Goal: Task Accomplishment & Management: Manage account settings

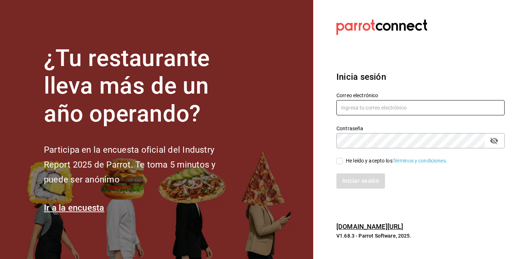
type input "[EMAIL_ADDRESS][DOMAIN_NAME]"
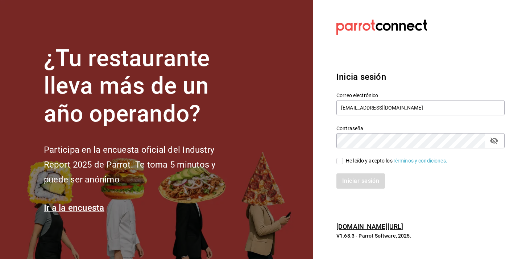
click at [348, 163] on div "He leído y acepto los Términos y condiciones." at bounding box center [396, 161] width 101 height 8
click at [343, 163] on input "He leído y acepto los Términos y condiciones." at bounding box center [339, 161] width 7 height 7
checkbox input "true"
click at [359, 175] on button "Iniciar sesión" at bounding box center [360, 180] width 49 height 15
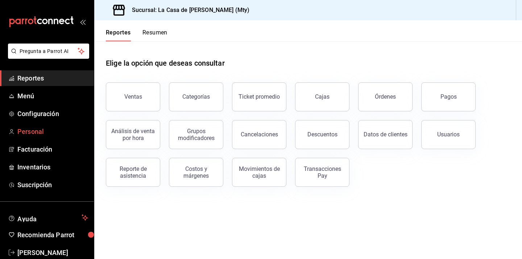
click at [40, 137] on link "Personal" at bounding box center [47, 132] width 94 height 16
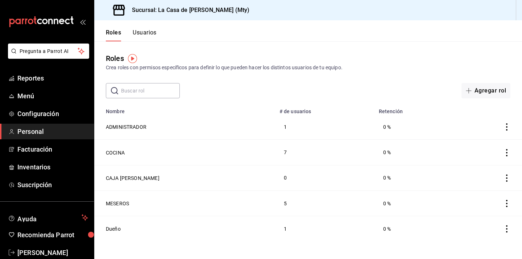
click at [343, 67] on div "Crea roles con permisos específicos para definir lo que pueden hacer los distin…" at bounding box center [308, 68] width 404 height 8
click at [152, 33] on button "Usuarios" at bounding box center [145, 35] width 24 height 12
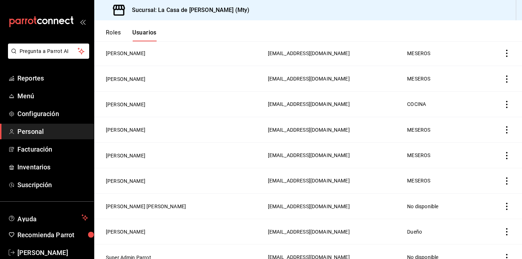
scroll to position [263, 0]
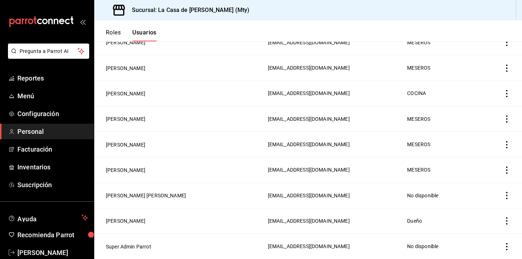
click at [509, 197] on icon "actions" at bounding box center [506, 195] width 7 height 7
click at [125, 198] on div at bounding box center [261, 129] width 522 height 259
click at [127, 195] on button "[PERSON_NAME] [PERSON_NAME]" at bounding box center [146, 195] width 80 height 7
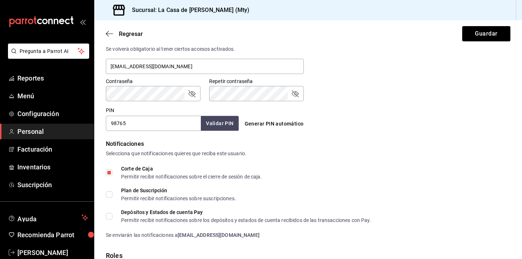
scroll to position [336, 0]
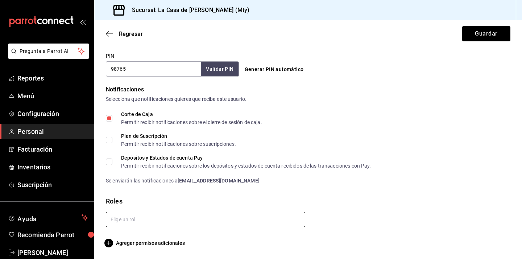
click at [165, 222] on input "text" at bounding box center [205, 219] width 199 height 15
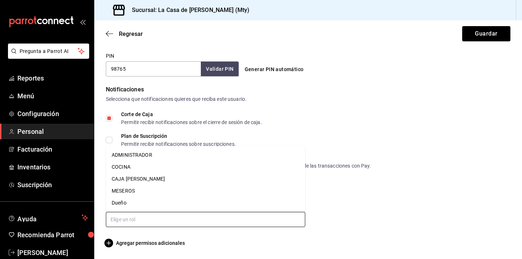
click at [160, 178] on li "CAJA [PERSON_NAME]" at bounding box center [205, 179] width 199 height 12
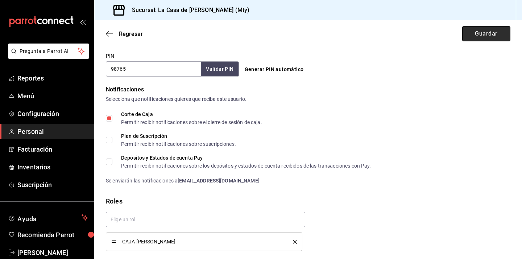
click at [477, 38] on button "Guardar" at bounding box center [486, 33] width 48 height 15
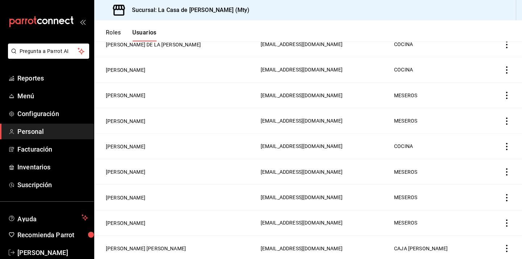
scroll to position [263, 0]
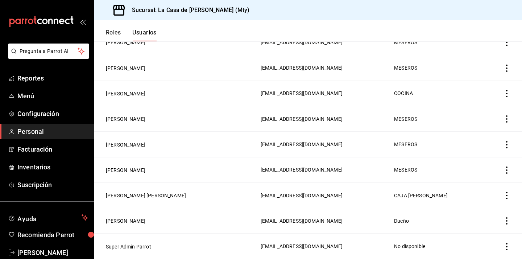
click at [506, 195] on icon "actions" at bounding box center [506, 195] width 1 height 7
click at [220, 193] on div at bounding box center [261, 129] width 522 height 259
click at [147, 195] on button "[PERSON_NAME] [PERSON_NAME]" at bounding box center [146, 195] width 80 height 7
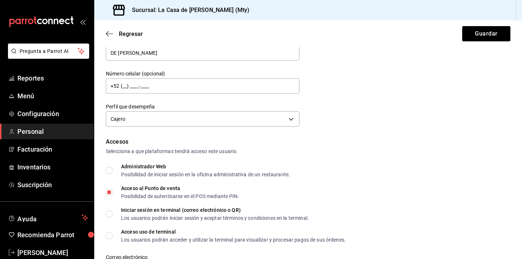
scroll to position [71, 0]
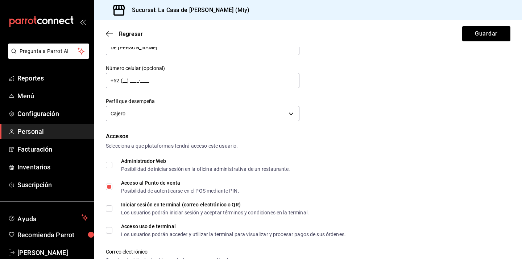
click at [111, 164] on input "Administrador Web Posibilidad de iniciar sesión en la oficina administrativa de…" at bounding box center [109, 165] width 7 height 7
checkbox input "true"
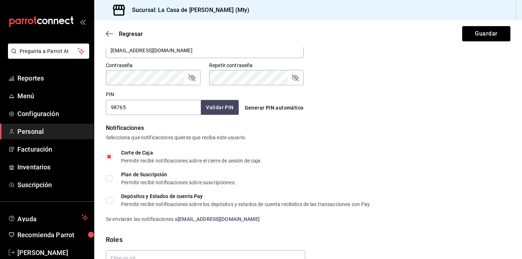
scroll to position [301, 0]
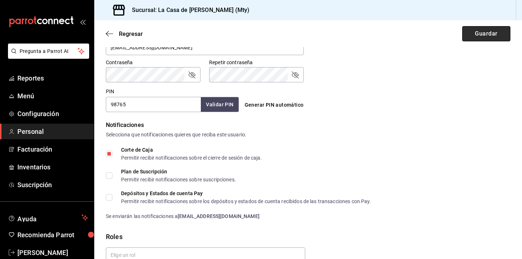
click at [480, 37] on button "Guardar" at bounding box center [486, 33] width 48 height 15
click at [498, 38] on button "Guardar" at bounding box center [486, 33] width 48 height 15
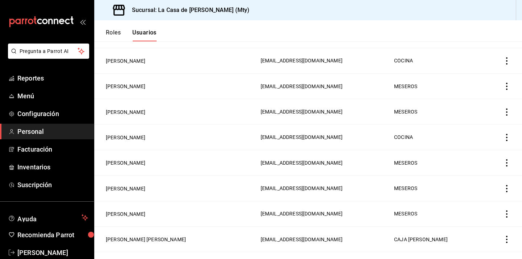
scroll to position [224, 0]
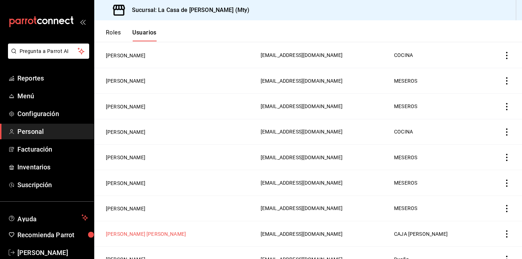
click at [139, 235] on button "[PERSON_NAME] [PERSON_NAME]" at bounding box center [146, 233] width 80 height 7
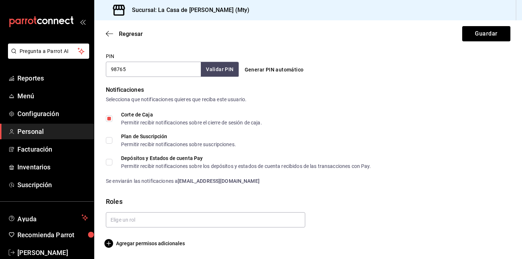
scroll to position [336, 0]
click at [195, 219] on input "text" at bounding box center [205, 219] width 199 height 15
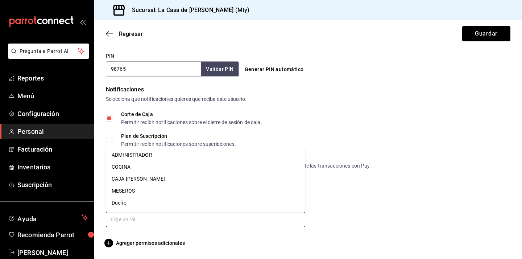
click at [152, 179] on li "CAJA [PERSON_NAME]" at bounding box center [205, 179] width 199 height 12
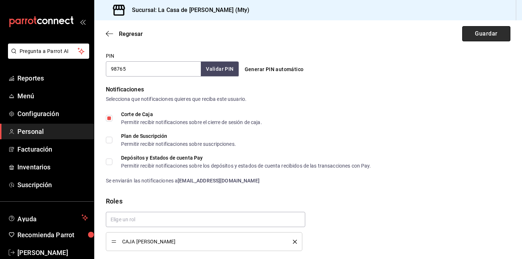
click at [478, 35] on button "Guardar" at bounding box center [486, 33] width 48 height 15
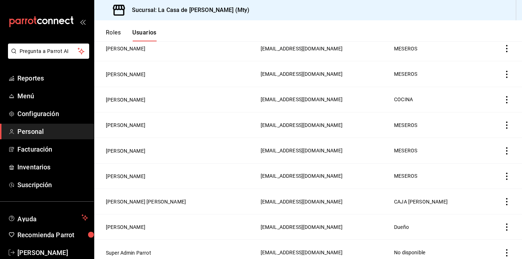
scroll to position [263, 0]
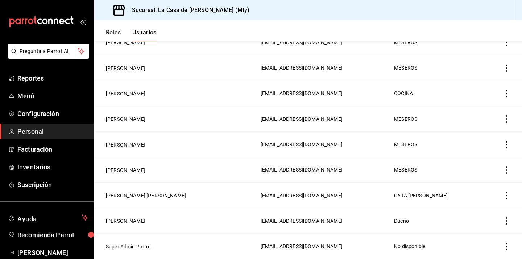
click at [111, 34] on button "Roles" at bounding box center [113, 35] width 15 height 12
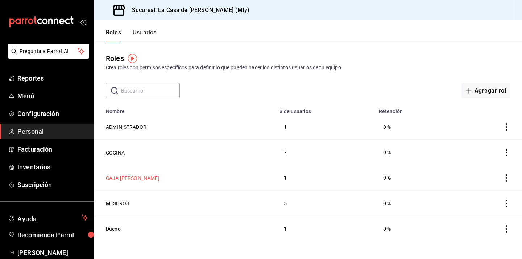
click at [131, 179] on button "CAJA [PERSON_NAME]" at bounding box center [133, 177] width 54 height 7
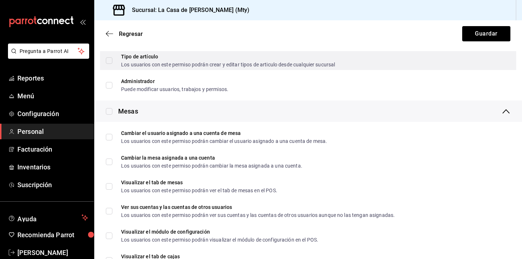
scroll to position [219, 0]
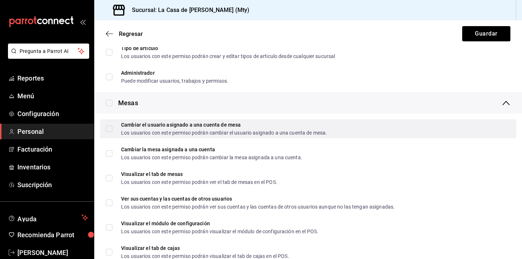
click at [112, 130] on input "Cambiar el usuario asignado a una cuenta [PERSON_NAME] Los usuarios con este pe…" at bounding box center [109, 128] width 7 height 7
checkbox input "true"
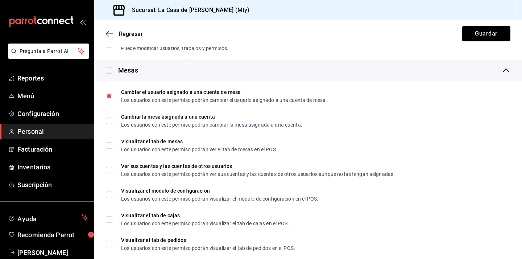
scroll to position [261, 0]
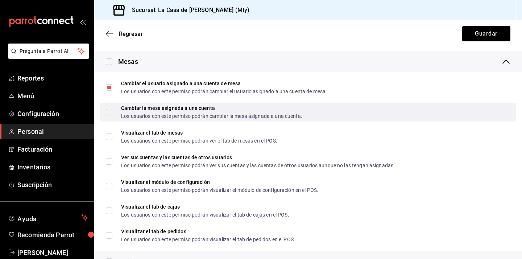
click at [112, 112] on input "Cambiar la mesa asignada a una cuenta Los usuarios con este permiso podrán camb…" at bounding box center [109, 112] width 7 height 7
checkbox input "true"
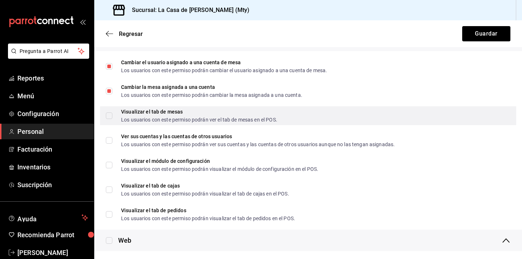
scroll to position [282, 0]
click at [112, 117] on span "Visualizar el tab de mesas Los usuarios con este permiso podrán ver el tab de m…" at bounding box center [194, 115] width 165 height 13
click at [112, 117] on input "Visualizar el tab de mesas Los usuarios con este permiso podrán ver el tab de m…" at bounding box center [109, 115] width 7 height 7
click at [112, 116] on input "Visualizar el tab de mesas Los usuarios con este permiso podrán ver el tab de m…" at bounding box center [109, 115] width 7 height 7
checkbox input "true"
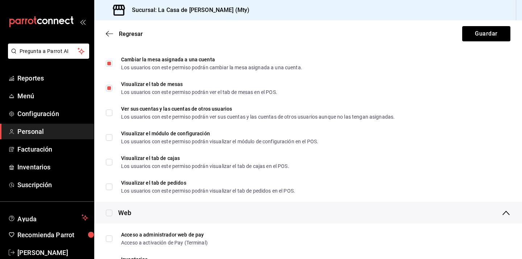
scroll to position [311, 0]
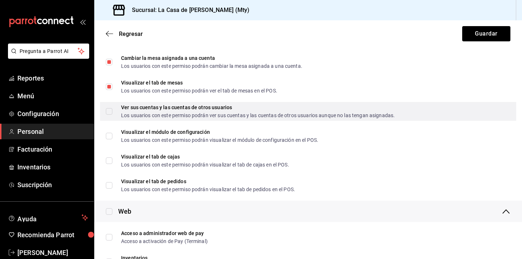
click at [110, 113] on input "Ver sus cuentas y las cuentas de otros usuarios Los usuarios con este permiso p…" at bounding box center [109, 111] width 7 height 7
checkbox input "true"
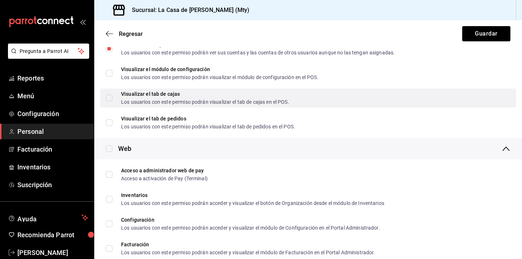
scroll to position [373, 0]
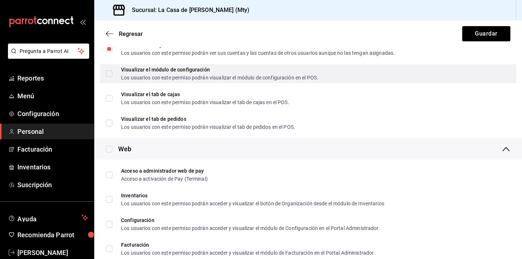
click at [108, 77] on label "Visualizar el módulo de configuración Los usuarios con este permiso podrán visu…" at bounding box center [212, 73] width 212 height 13
click at [108, 77] on input "Visualizar el módulo de configuración Los usuarios con este permiso podrán visu…" at bounding box center [109, 73] width 7 height 7
checkbox input "false"
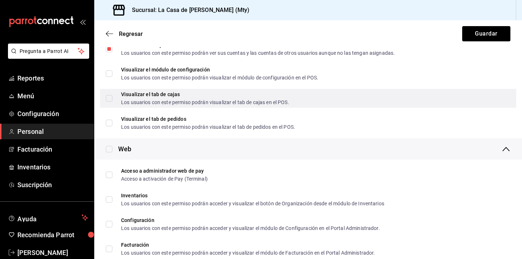
click at [110, 99] on input "Visualizar el tab [PERSON_NAME] Los usuarios con este permiso podrán visualizar…" at bounding box center [109, 98] width 7 height 7
checkbox input "true"
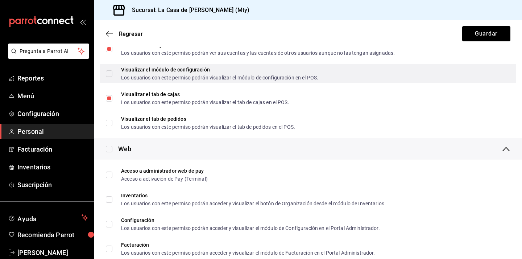
click at [110, 74] on input "Visualizar el módulo de configuración Los usuarios con este permiso podrán visu…" at bounding box center [109, 73] width 7 height 7
checkbox input "true"
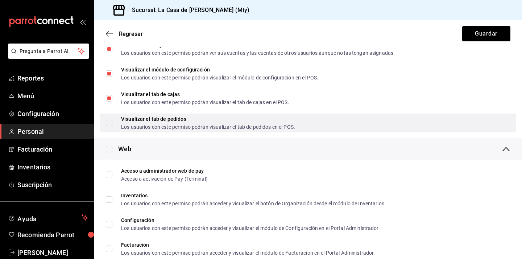
click at [109, 124] on input "Visualizar el tab de pedidos Los usuarios con este permiso podrán visualizar el…" at bounding box center [109, 123] width 7 height 7
checkbox input "true"
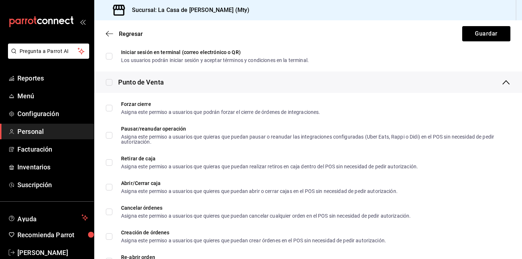
scroll to position [817, 0]
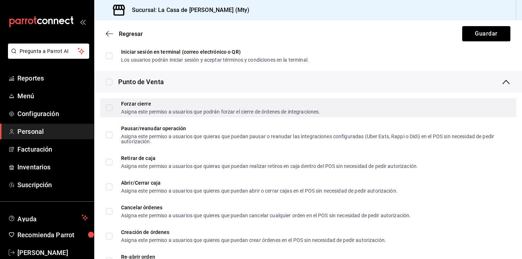
click at [111, 111] on label "Forzar cierre Asigna este permiso a usuarios que podrán forzar el cierre de órd…" at bounding box center [213, 107] width 214 height 13
click at [111, 111] on input "Forzar cierre Asigna este permiso a usuarios que podrán forzar el cierre de órd…" at bounding box center [109, 107] width 7 height 7
click at [110, 109] on input "Forzar cierre Asigna este permiso a usuarios que podrán forzar el cierre de órd…" at bounding box center [109, 107] width 7 height 7
checkbox input "true"
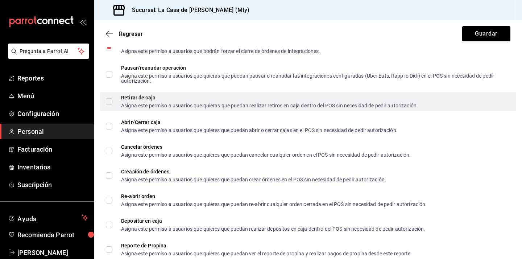
scroll to position [880, 0]
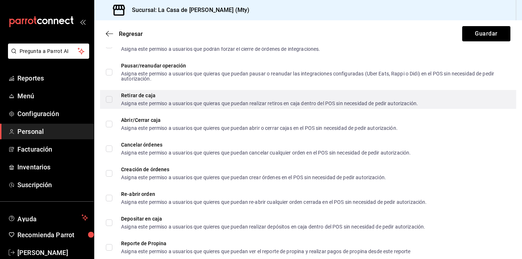
click at [109, 101] on input "Retirar de caja Asigna este permiso a usuarios que quieras que puedan realizar …" at bounding box center [109, 99] width 7 height 7
checkbox input "true"
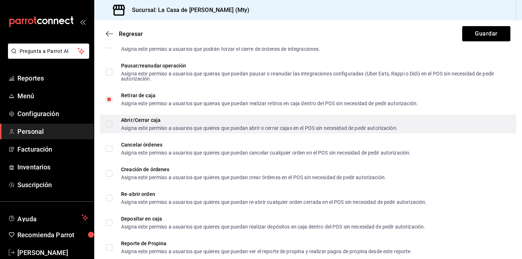
click at [112, 126] on input "Abrir/Cerrar caja Asigna este permiso a usuarios que quieres que puedan abrir o…" at bounding box center [109, 124] width 7 height 7
checkbox input "true"
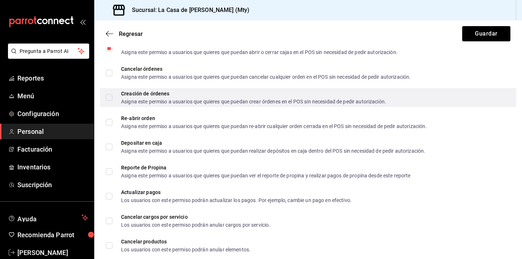
scroll to position [956, 0]
click at [108, 95] on input "Creación de órdenes Asigna este permiso a usuarios que quieres que puedan crear…" at bounding box center [109, 97] width 7 height 7
checkbox input "true"
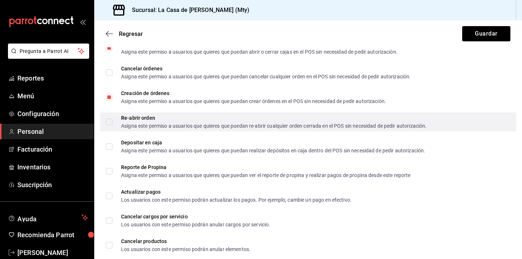
click at [114, 127] on span "Re-abrir orden Asigna este permiso a usuarios que quieres que puedan re-abrir c…" at bounding box center [269, 121] width 314 height 13
click at [112, 125] on input "Re-abrir orden Asigna este permiso a usuarios que quieres que puedan re-abrir c…" at bounding box center [109, 121] width 7 height 7
click at [112, 123] on input "Re-abrir orden Asigna este permiso a usuarios que quieres que puedan re-abrir c…" at bounding box center [109, 121] width 7 height 7
checkbox input "true"
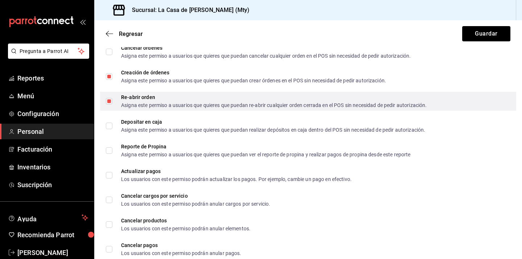
scroll to position [978, 0]
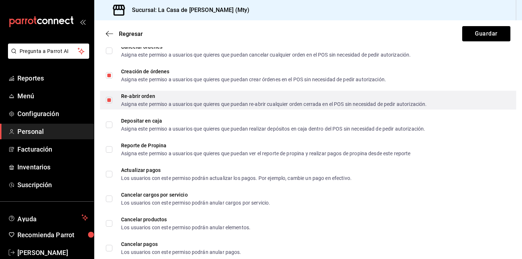
click at [112, 123] on input "Depositar en caja Asigna este permiso a usuarios que quieres que puedan realiza…" at bounding box center [109, 124] width 7 height 7
checkbox input "true"
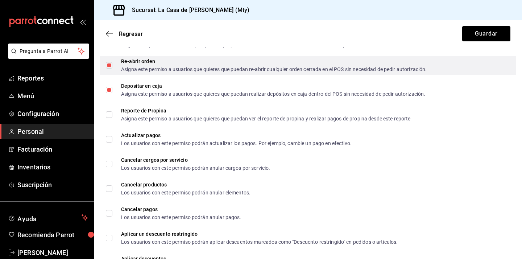
scroll to position [1019, 0]
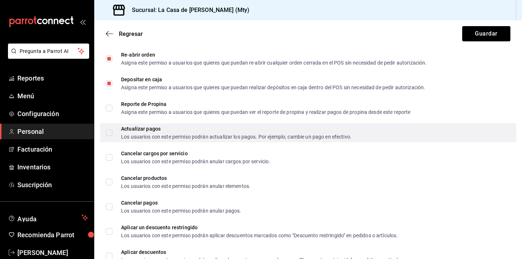
click at [111, 132] on input "Actualizar pagos Los usuarios con este permiso podrán actualizar los pagos. Por…" at bounding box center [109, 132] width 7 height 7
checkbox input "true"
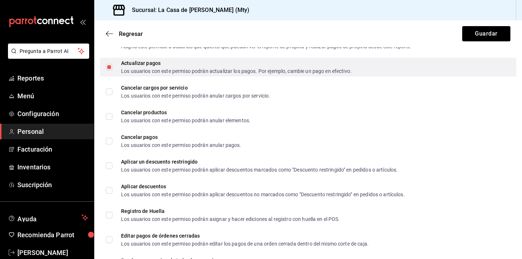
scroll to position [1087, 0]
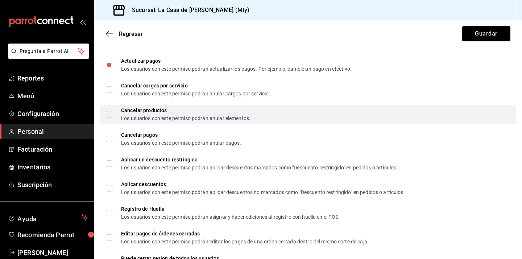
click at [109, 116] on input "Cancelar productos Los usuarios con este permiso podrán anular elementos." at bounding box center [109, 114] width 7 height 7
checkbox input "true"
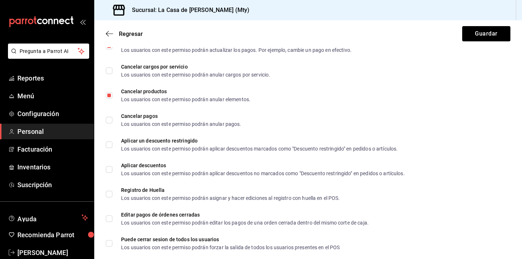
scroll to position [1108, 0]
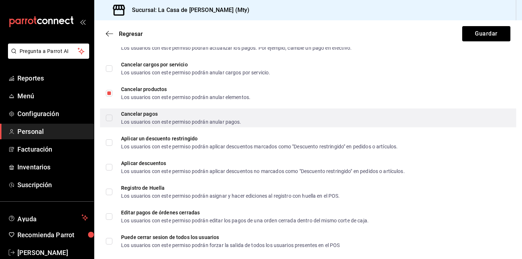
click at [109, 119] on input "Cancelar pagos Los usuarios con este permiso podrán anular pagos." at bounding box center [109, 117] width 7 height 7
checkbox input "true"
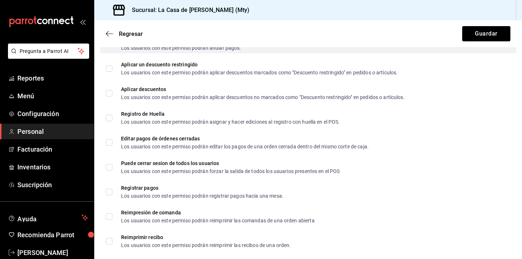
scroll to position [1182, 0]
click at [109, 119] on input "Registro de Huella Los usuarios con este permiso podrán asignar y hacer edicion…" at bounding box center [109, 117] width 7 height 7
checkbox input "true"
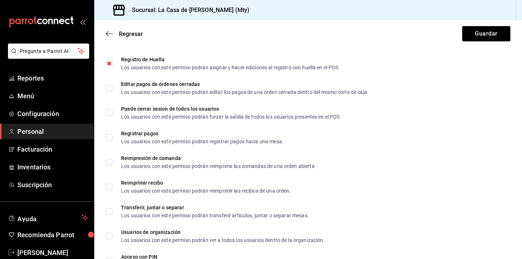
scroll to position [1243, 0]
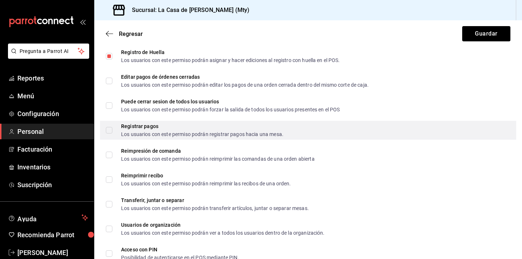
click at [110, 127] on input "Registrar pagos Los usuarios con este permiso podrán registrar pagos hacia una …" at bounding box center [109, 130] width 7 height 7
checkbox input "true"
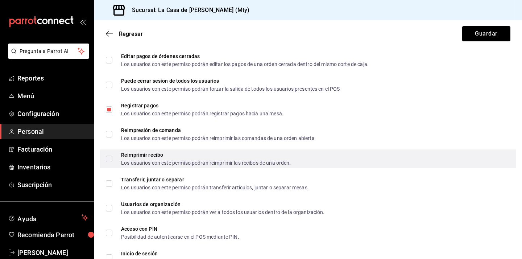
scroll to position [1277, 0]
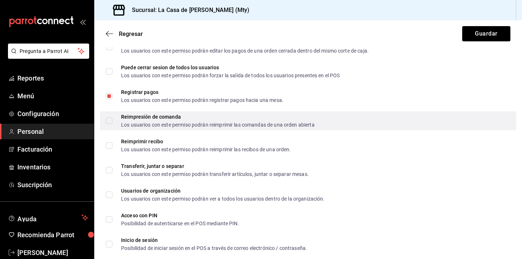
click at [109, 119] on input "Reimpresión de comanda Los usuarios con este permiso podrán reimprimir las coma…" at bounding box center [109, 120] width 7 height 7
checkbox input "true"
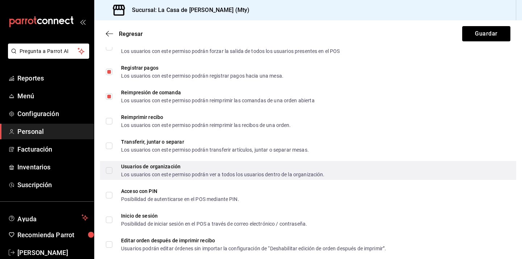
scroll to position [1314, 0]
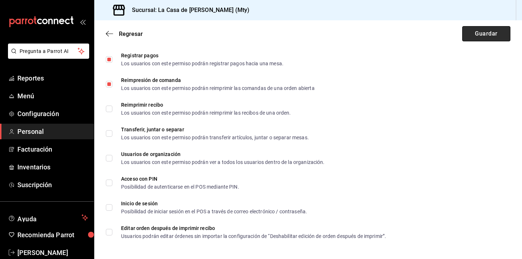
click at [476, 35] on button "Guardar" at bounding box center [486, 33] width 48 height 15
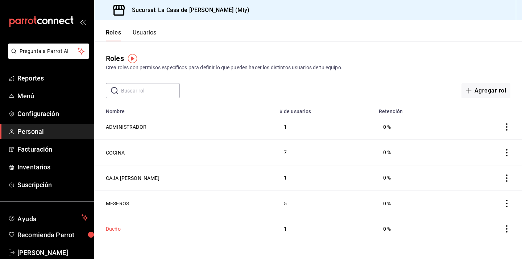
click at [117, 229] on button "Dueño" at bounding box center [113, 228] width 15 height 7
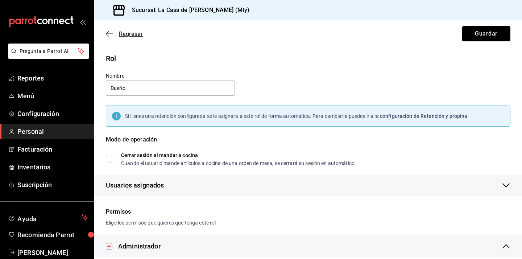
click at [114, 33] on span "Regresar" at bounding box center [124, 33] width 37 height 7
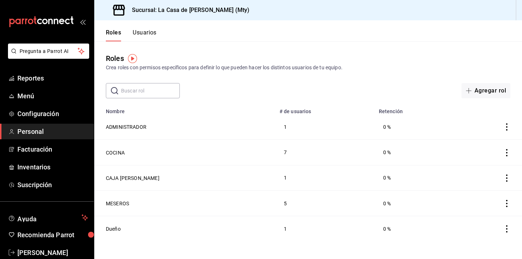
click at [160, 32] on header "Roles Usuarios" at bounding box center [307, 30] width 427 height 21
click at [152, 31] on button "Usuarios" at bounding box center [145, 35] width 24 height 12
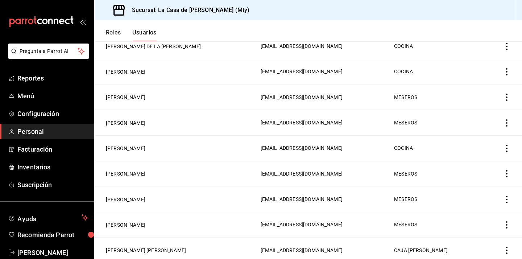
scroll to position [263, 0]
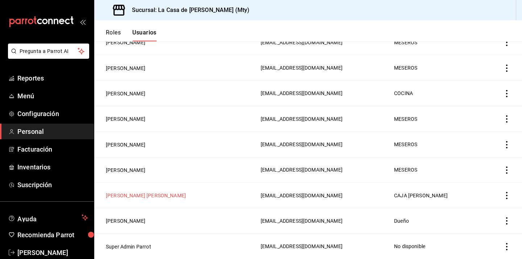
click at [158, 197] on button "[PERSON_NAME] [PERSON_NAME]" at bounding box center [146, 195] width 80 height 7
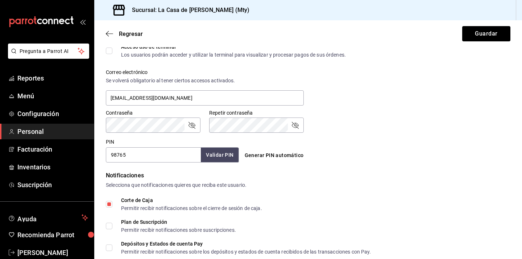
scroll to position [252, 0]
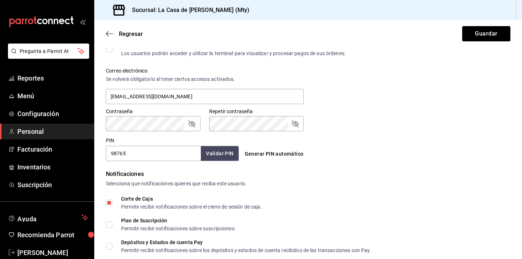
click at [387, 129] on div "Contraseña Contraseña Repetir contraseña Repetir contraseña" at bounding box center [303, 115] width 413 height 32
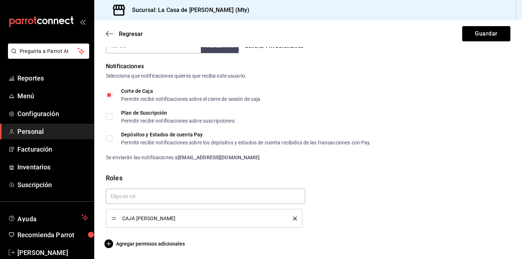
scroll to position [360, 0]
click at [113, 243] on span "Agregar permisos adicionales" at bounding box center [145, 242] width 79 height 9
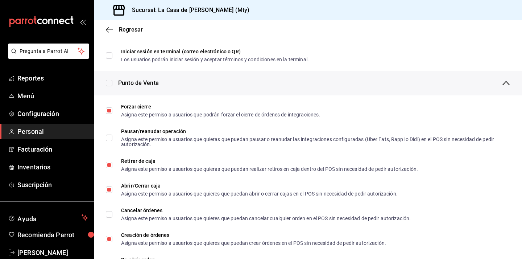
scroll to position [572, 0]
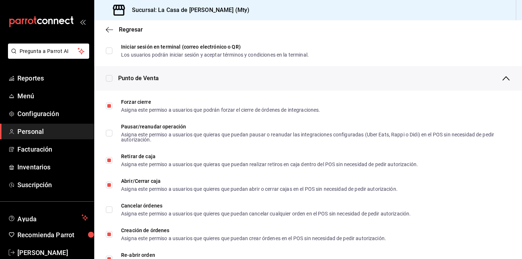
click at [110, 79] on input "checkbox" at bounding box center [109, 78] width 7 height 7
checkbox input "true"
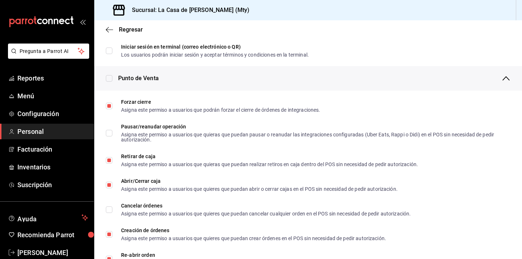
checkbox input "true"
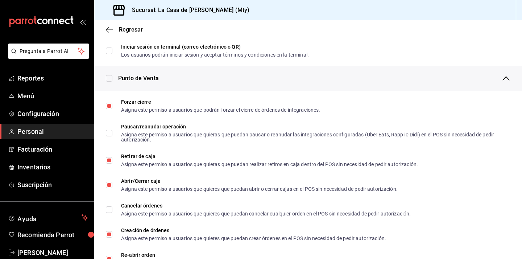
checkbox input "true"
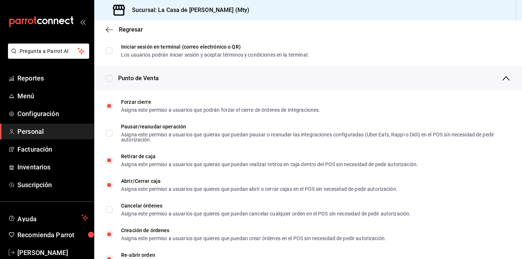
checkbox input "true"
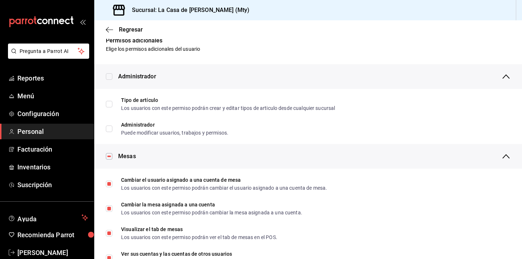
scroll to position [0, 0]
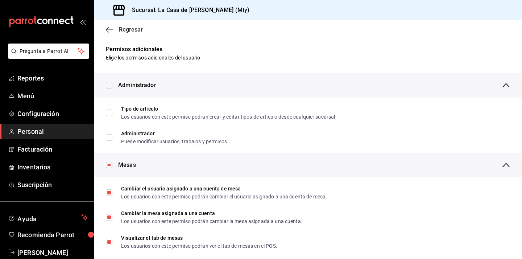
click at [109, 28] on icon "button" at bounding box center [109, 29] width 7 height 7
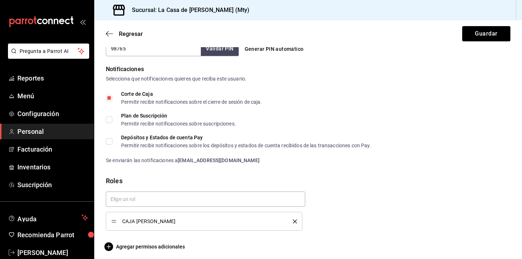
scroll to position [360, 0]
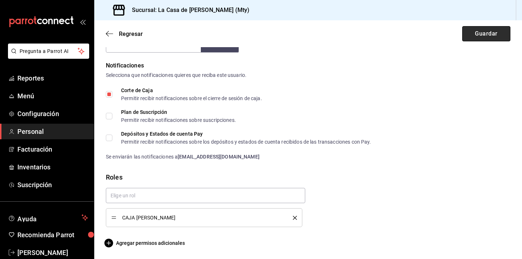
click at [474, 35] on button "Guardar" at bounding box center [486, 33] width 48 height 15
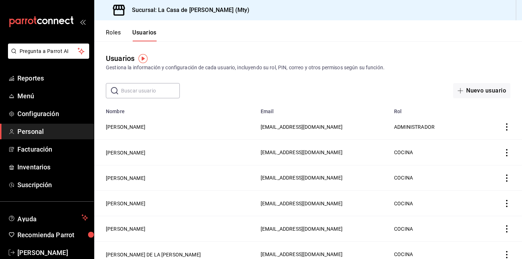
click at [117, 33] on button "Roles" at bounding box center [113, 35] width 15 height 12
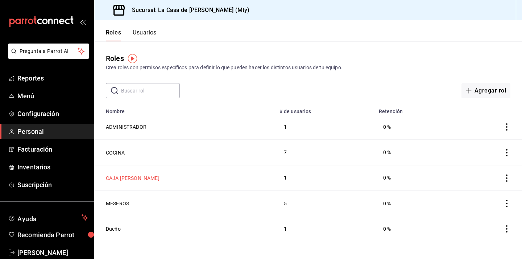
click at [129, 180] on button "CAJA [PERSON_NAME]" at bounding box center [133, 177] width 54 height 7
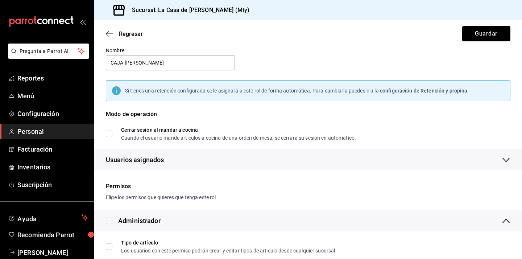
scroll to position [30, 0]
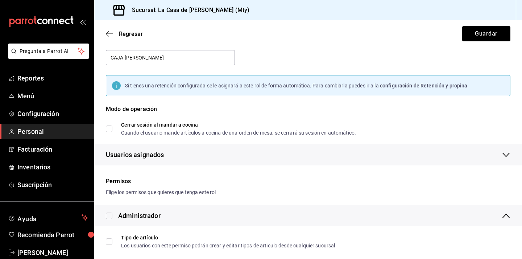
click at [409, 85] on span "configuración de Retención y propina" at bounding box center [424, 86] width 88 height 6
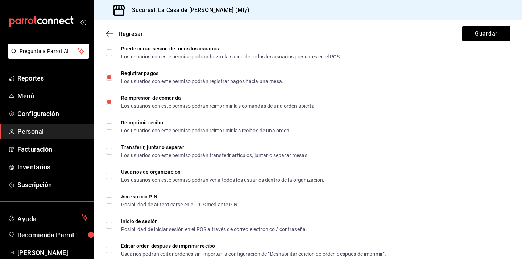
scroll to position [1314, 0]
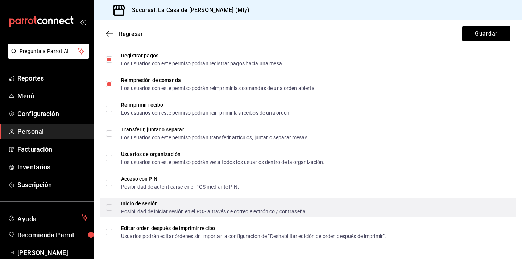
click at [111, 209] on input "Inicio de sesión Posibilidad de iniciar sesión en el POS a través de correo ele…" at bounding box center [109, 207] width 7 height 7
checkbox input "true"
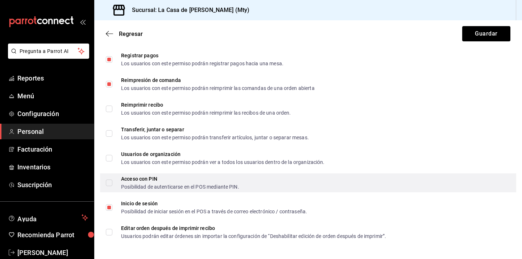
click at [111, 184] on input "Acceso con PIN Posibilidad de autenticarse en el POS mediante PIN." at bounding box center [109, 182] width 7 height 7
checkbox input "true"
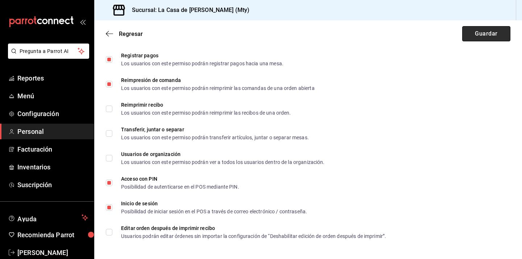
click at [479, 31] on button "Guardar" at bounding box center [486, 33] width 48 height 15
